Goal: Task Accomplishment & Management: Manage account settings

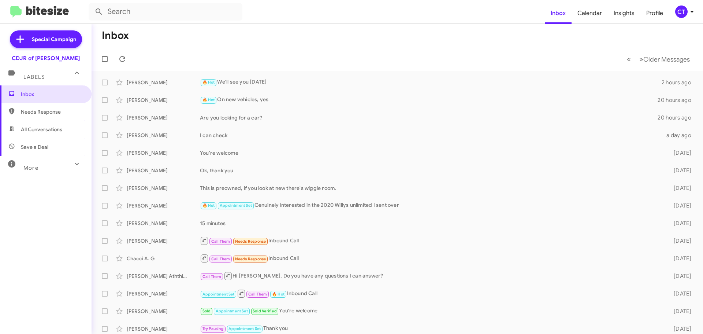
click at [689, 13] on icon at bounding box center [692, 11] width 9 height 9
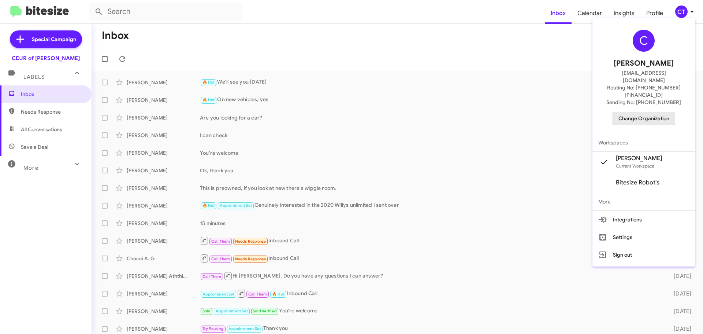
click at [636, 112] on span "Change Organization" at bounding box center [643, 118] width 51 height 12
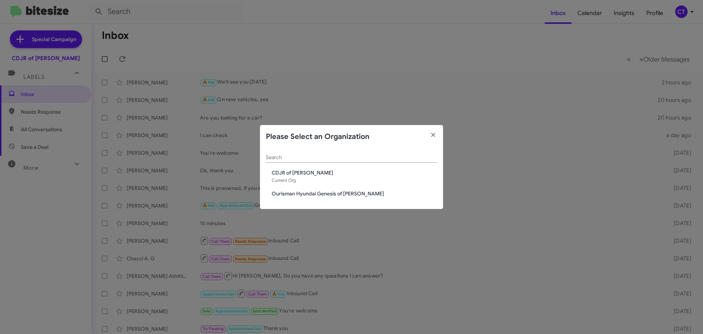
click at [307, 192] on span "Ourisman Hyundai Genesis of Bowie" at bounding box center [354, 193] width 165 height 7
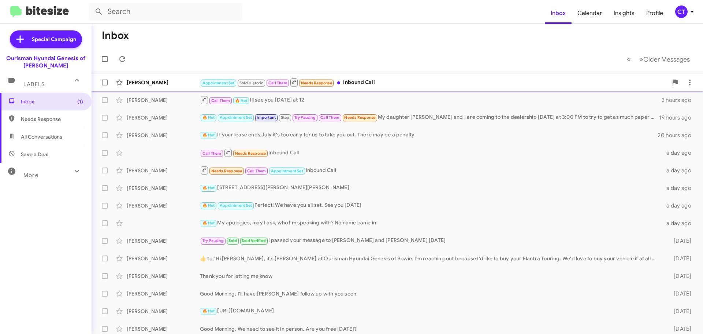
click at [366, 83] on div "Appointment Set Sold Historic Call Them Needs Response Inbound Call" at bounding box center [434, 82] width 468 height 9
